Goal: Task Accomplishment & Management: Manage account settings

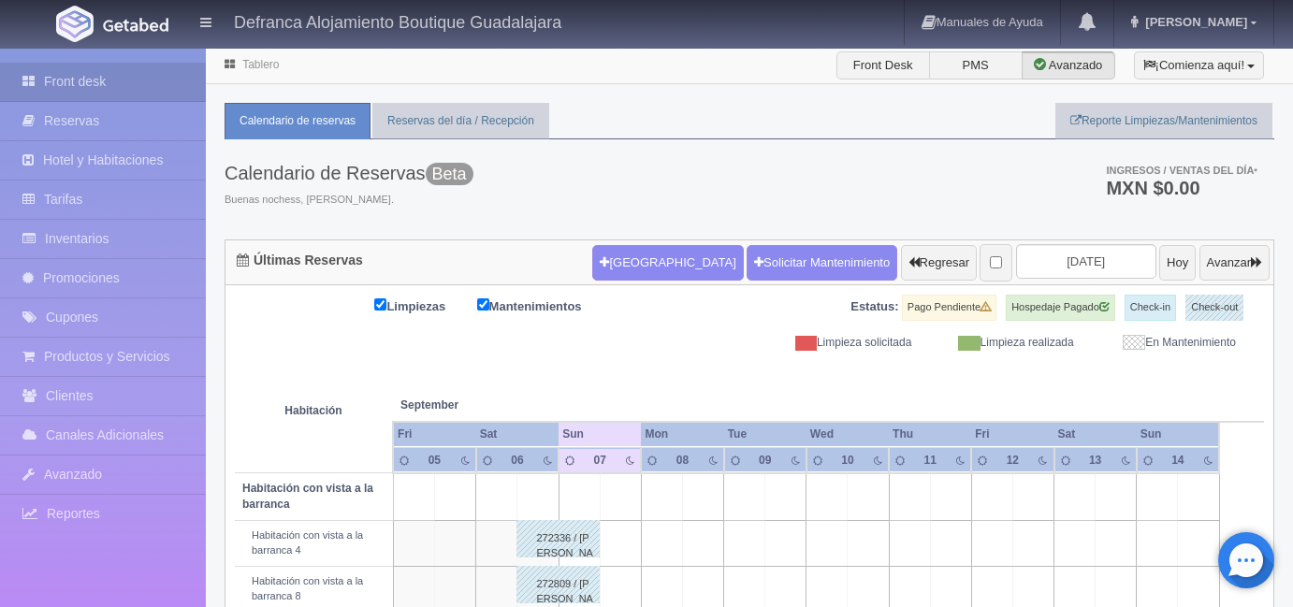
scroll to position [59, 0]
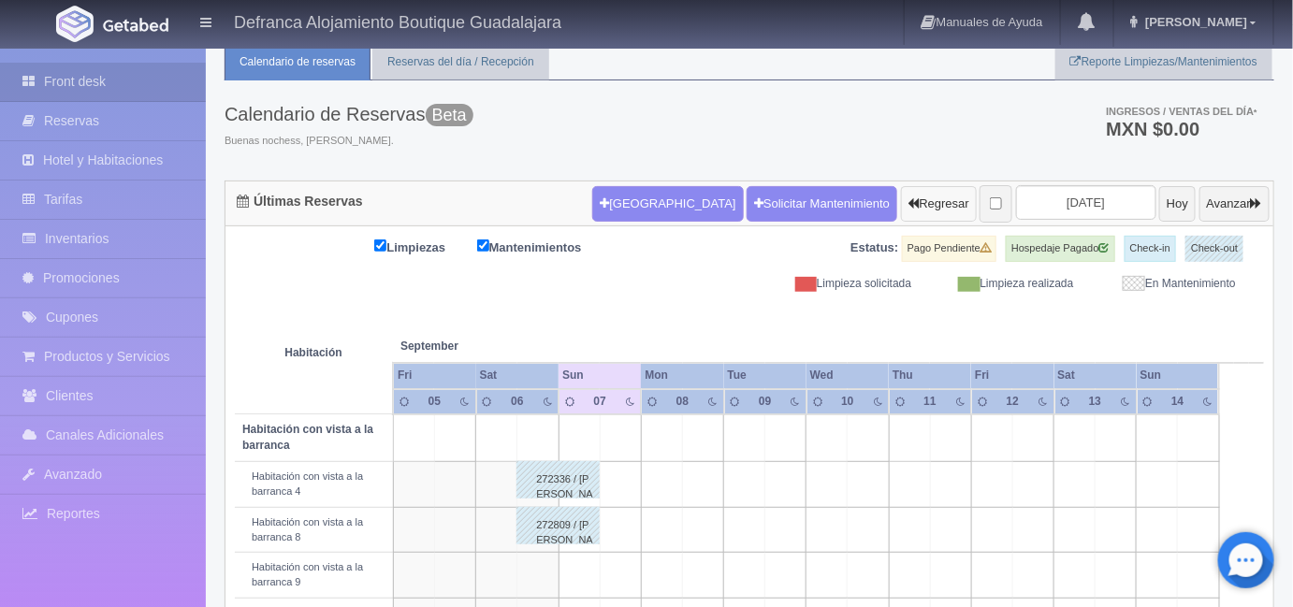
click at [901, 199] on button "Regresar" at bounding box center [939, 204] width 76 height 36
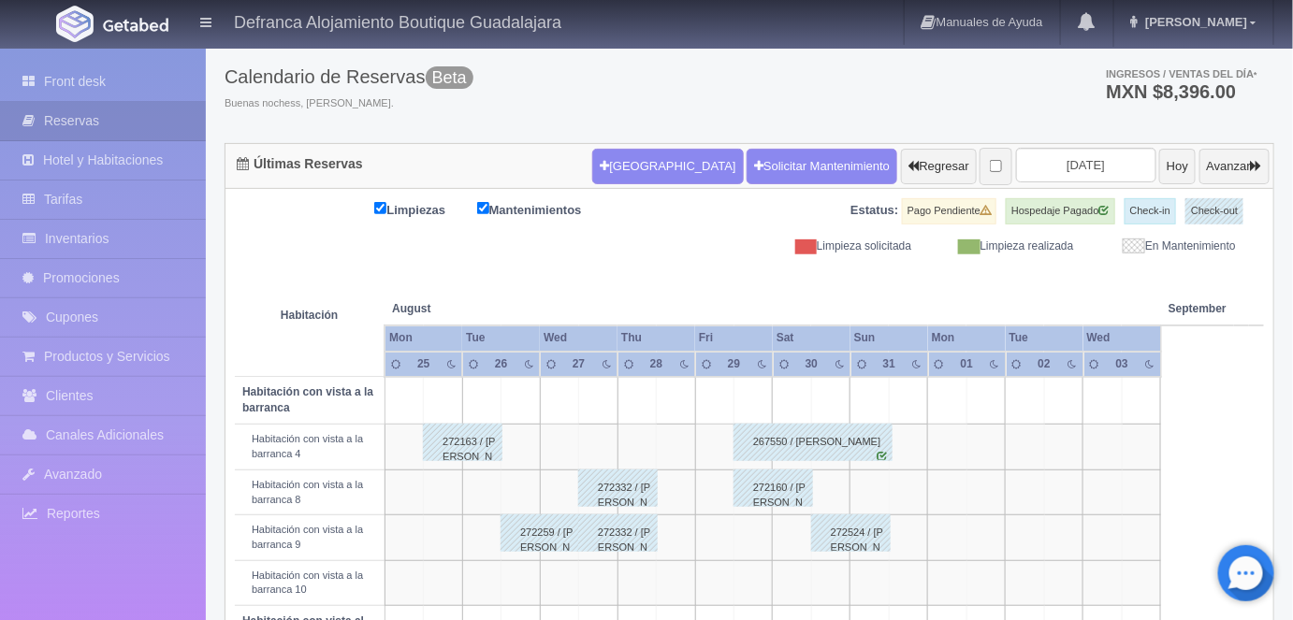
scroll to position [52, 0]
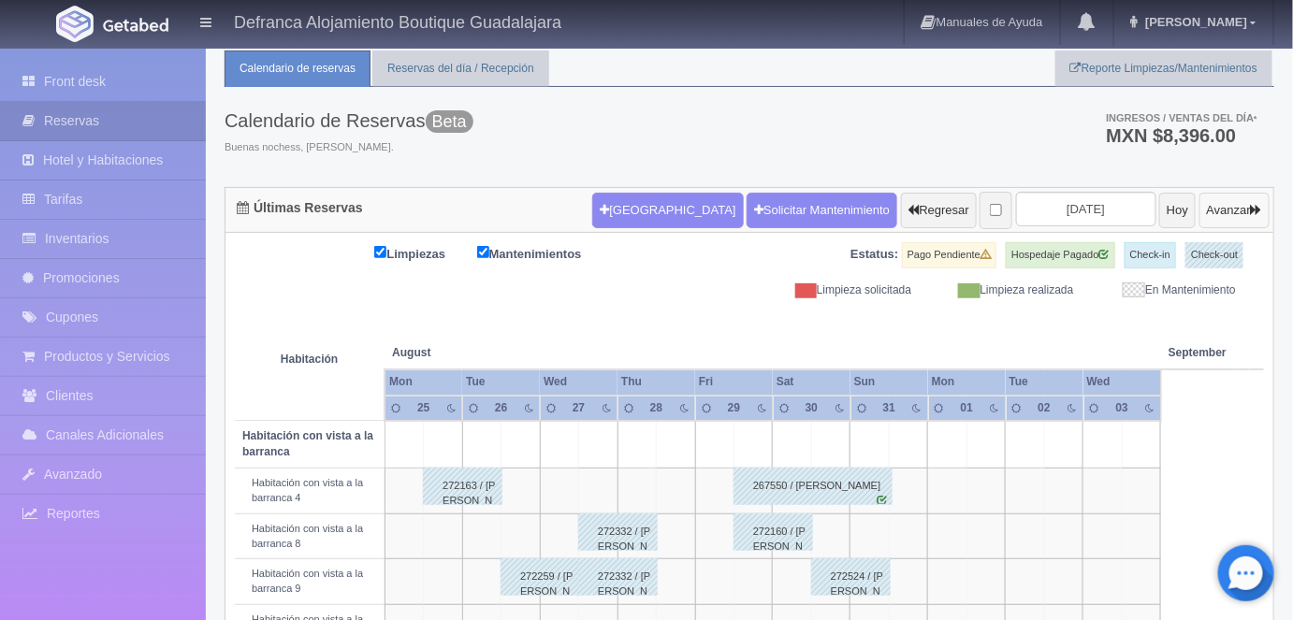
click at [1224, 209] on button "Avanzar" at bounding box center [1234, 211] width 70 height 36
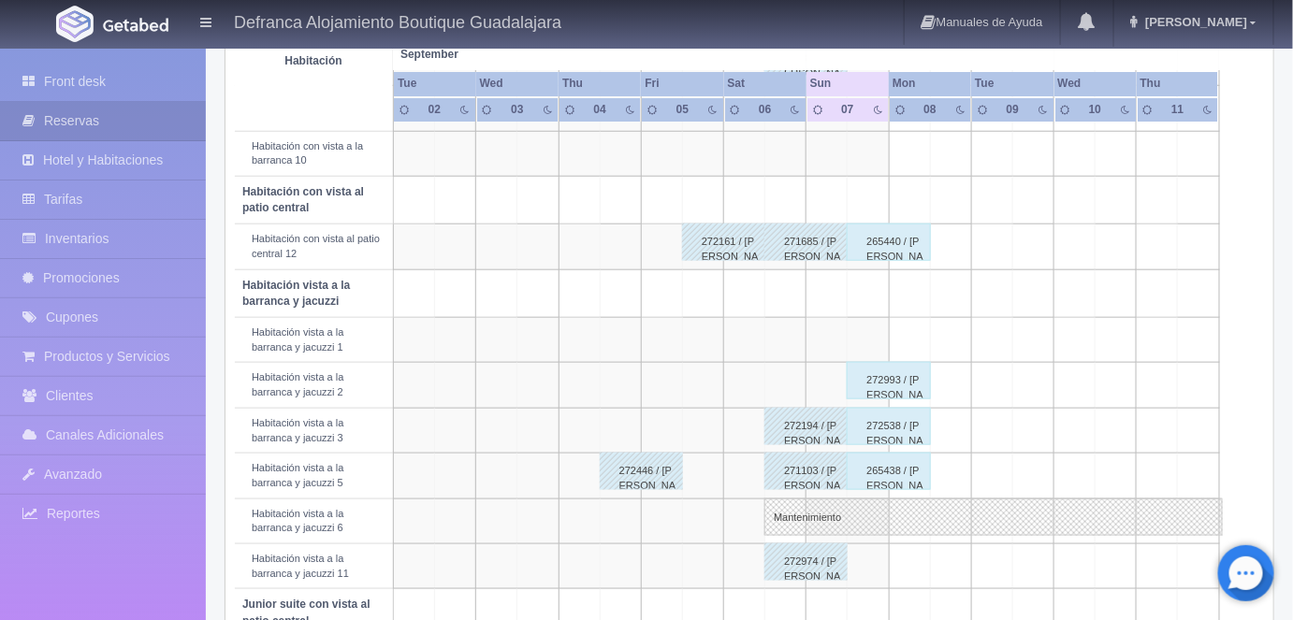
scroll to position [527, 0]
click at [833, 588] on td at bounding box center [826, 612] width 41 height 48
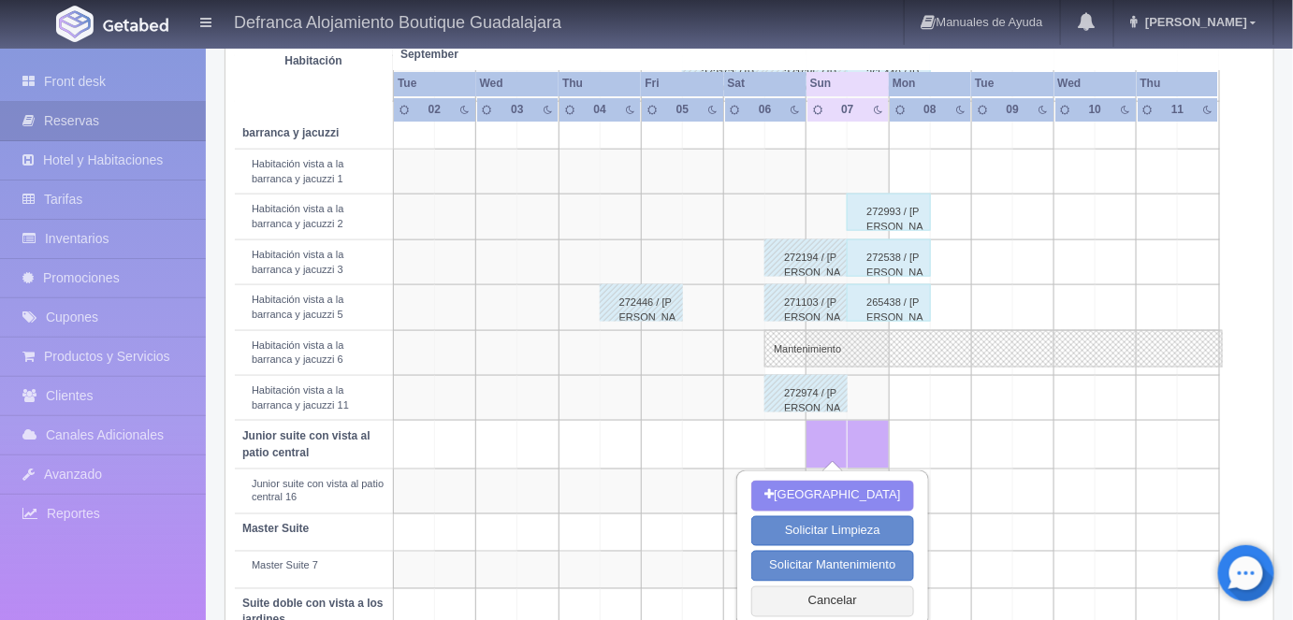
scroll to position [696, 0]
click at [816, 596] on button "Cancelar" at bounding box center [832, 600] width 162 height 31
